Goal: Transaction & Acquisition: Purchase product/service

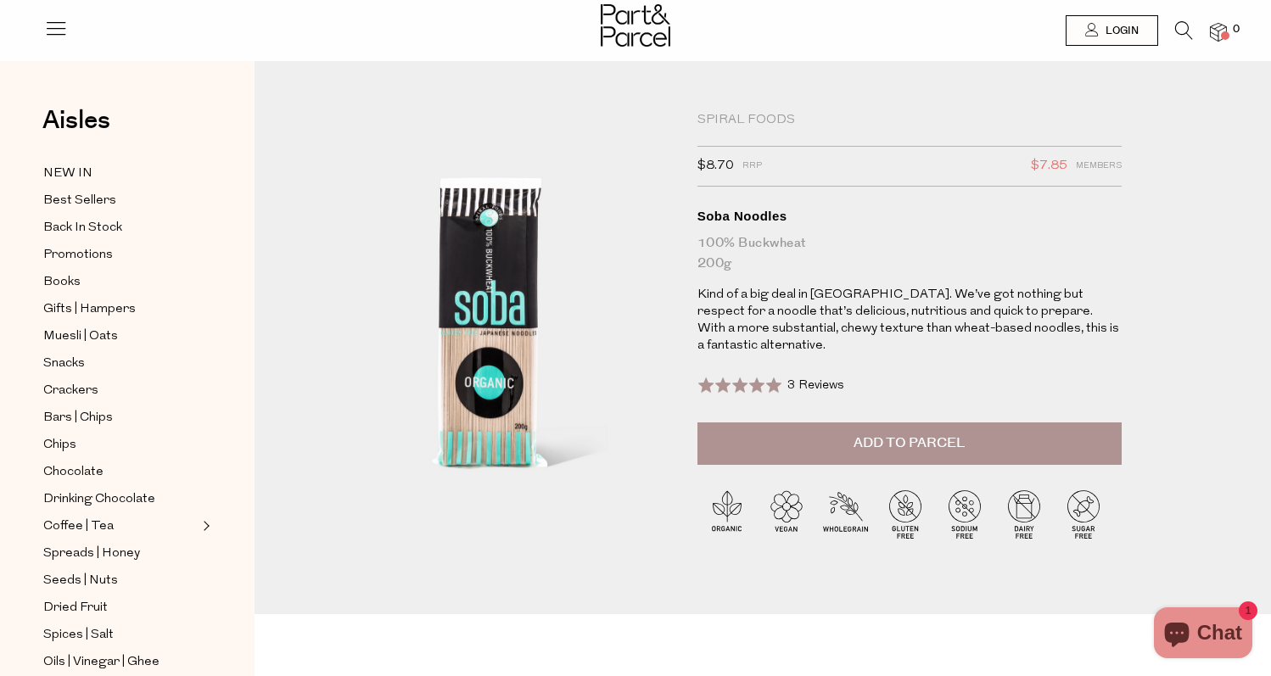
scroll to position [14, 0]
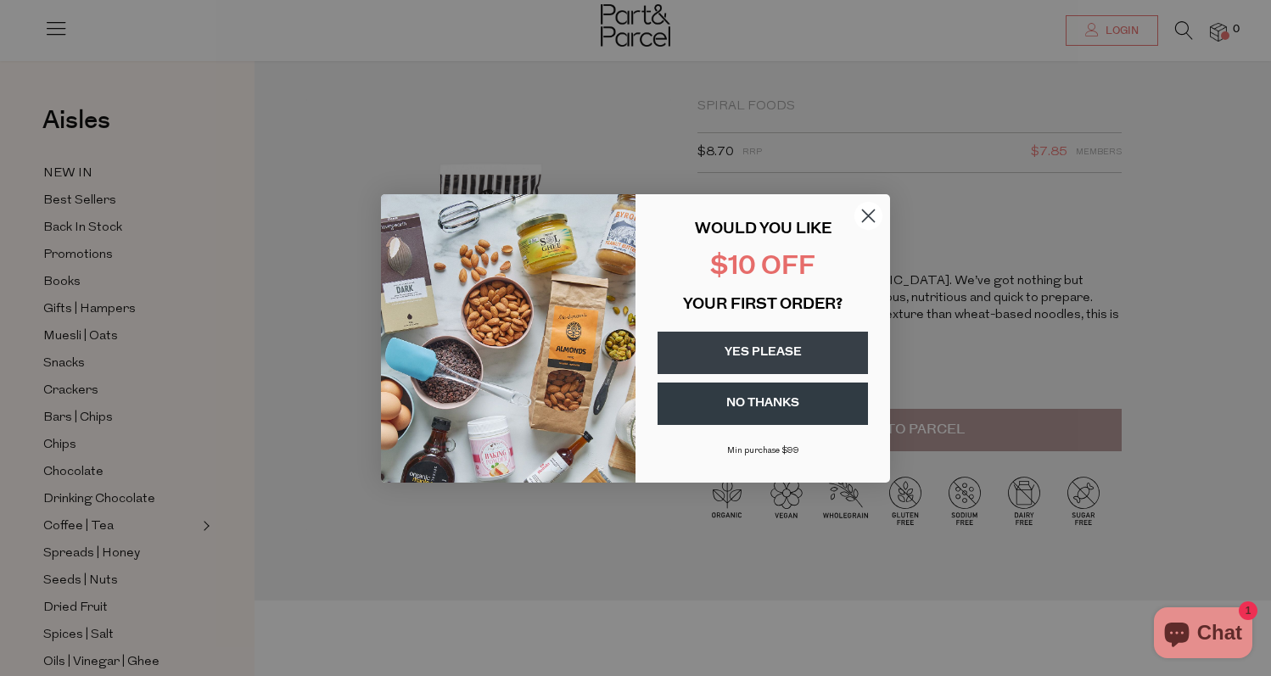
click at [241, 483] on div "Close dialog WOULD YOU LIKE $10 OFF YOUR FIRST ORDER? YES PLEASE NO THANKS [PER…" at bounding box center [635, 338] width 1271 height 676
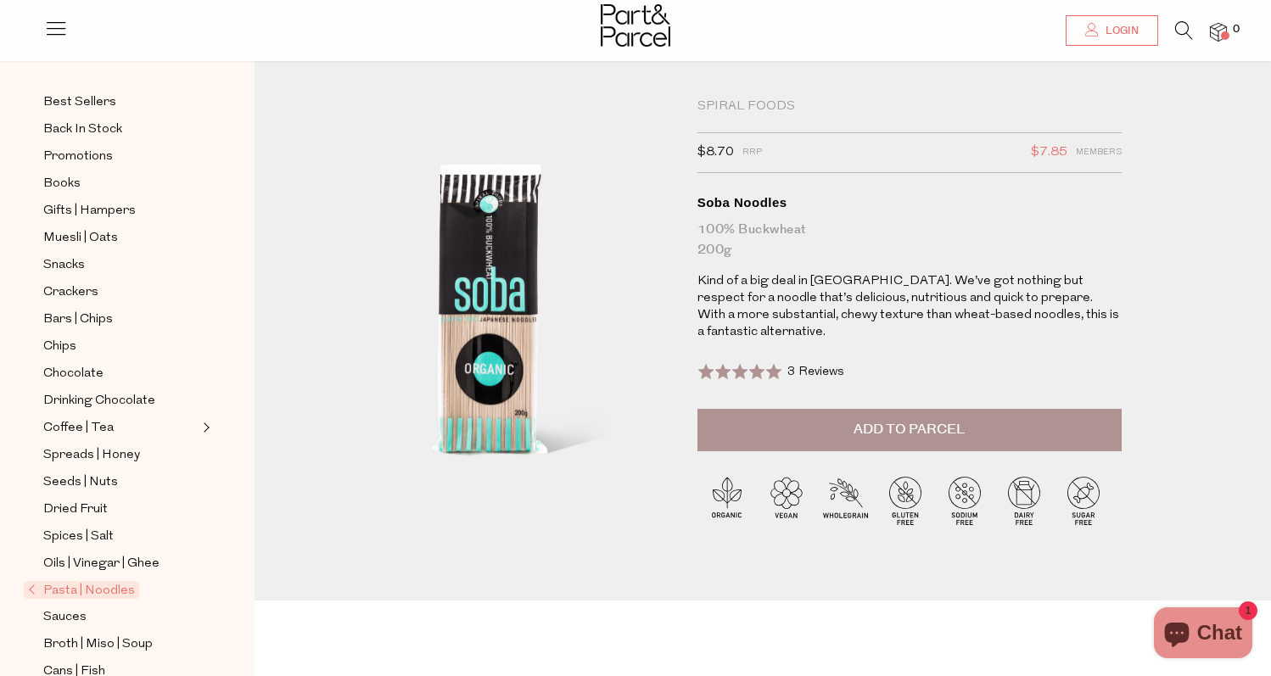
scroll to position [100, 0]
click at [97, 592] on span "Pasta | Noodles" at bounding box center [81, 588] width 115 height 18
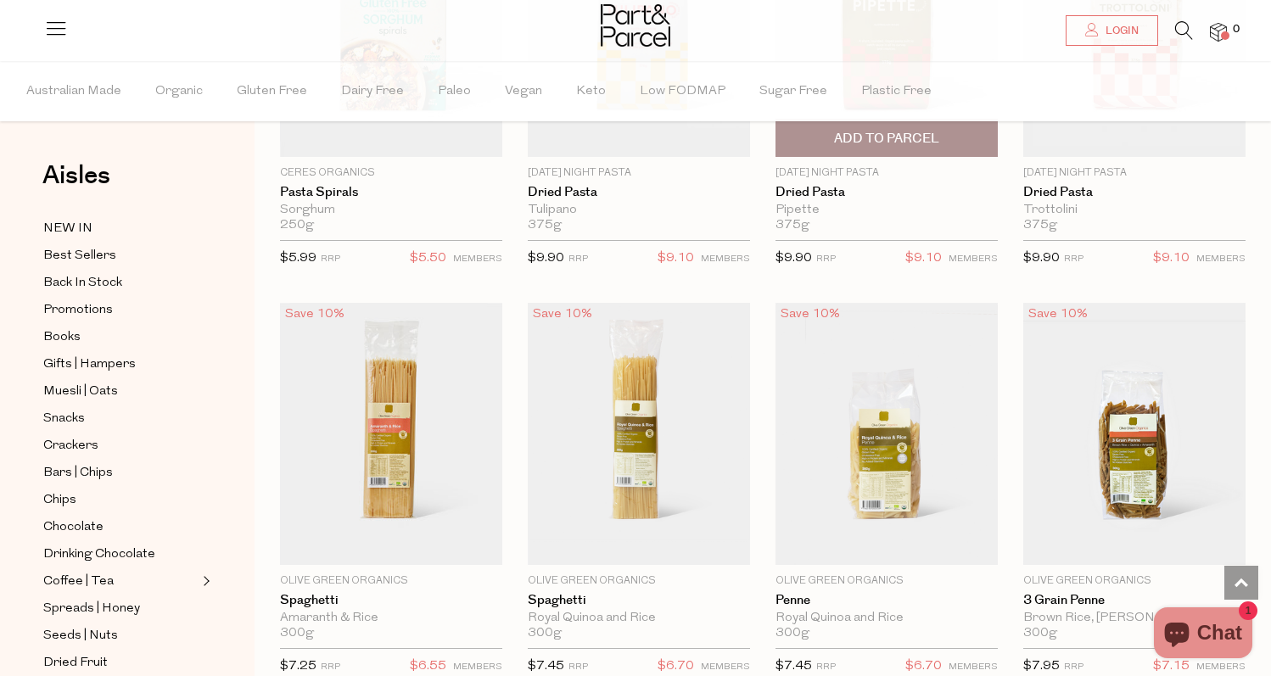
scroll to position [1267, 0]
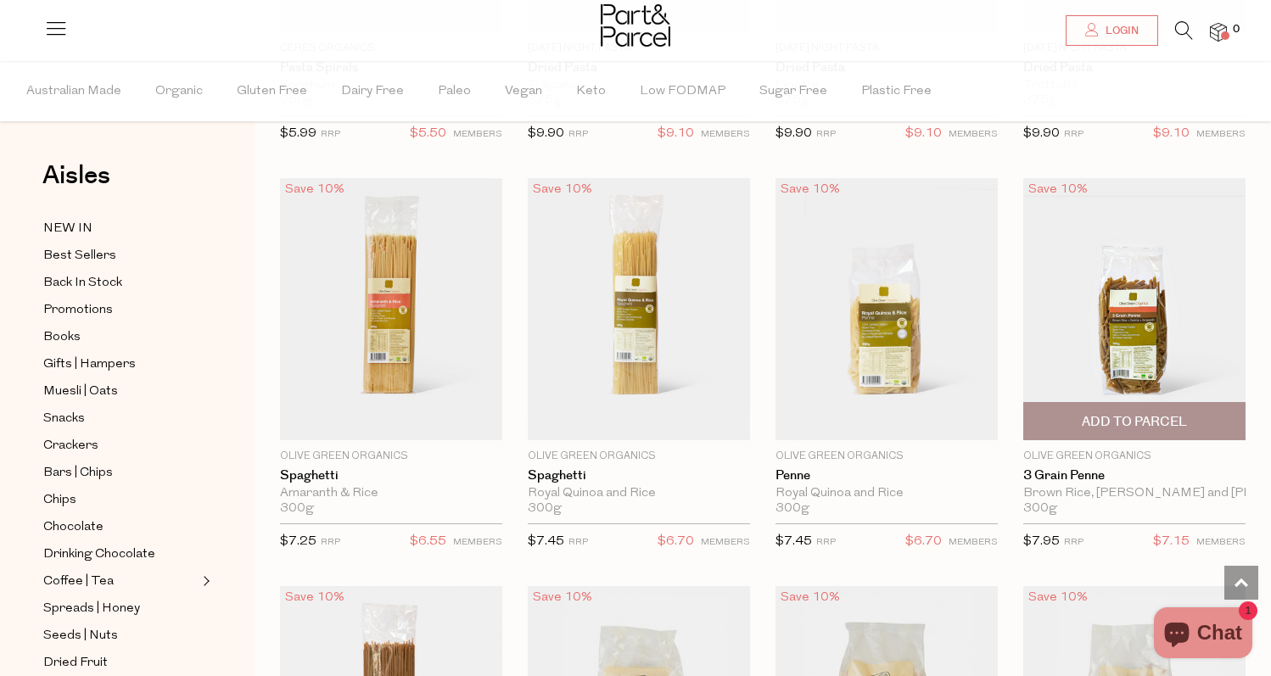
click at [1098, 288] on img at bounding box center [1134, 309] width 222 height 262
